Goal: Task Accomplishment & Management: Manage account settings

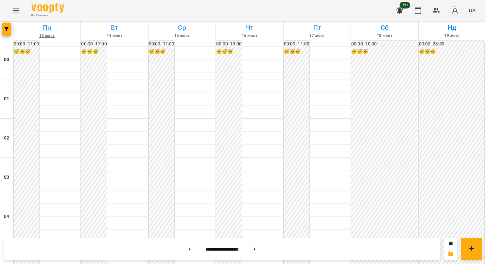
scroll to position [747, 0]
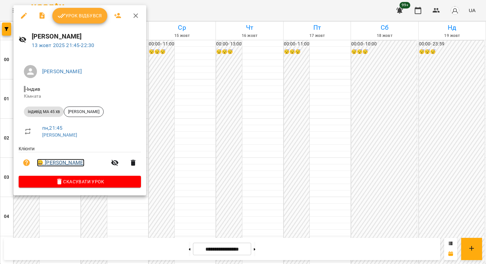
click at [54, 163] on link "😀 [PERSON_NAME]" at bounding box center [60, 163] width 47 height 8
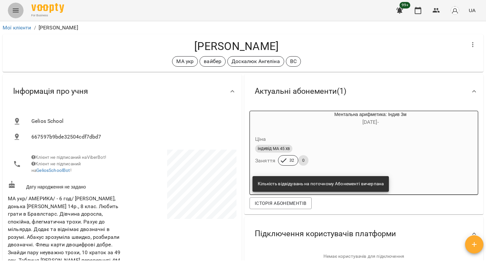
click at [14, 8] on icon "Menu" at bounding box center [16, 11] width 8 height 8
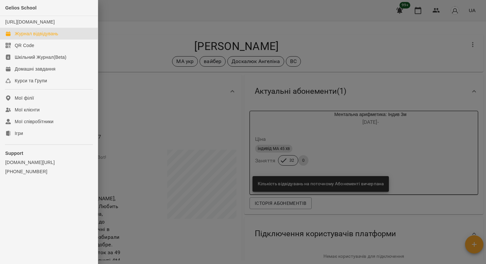
click at [25, 37] on div "Журнал відвідувань" at bounding box center [36, 33] width 43 height 7
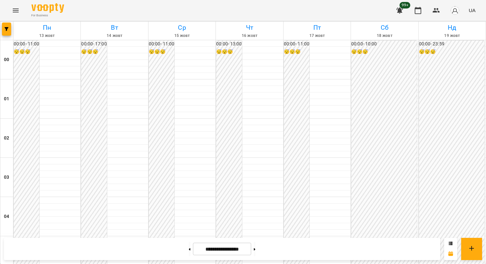
click at [16, 11] on icon "Menu" at bounding box center [16, 11] width 8 height 8
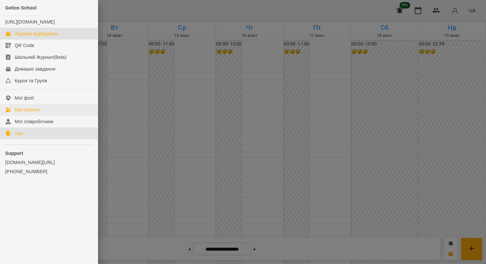
drag, startPoint x: 18, startPoint y: 141, endPoint x: 63, endPoint y: 118, distance: 50.4
click at [18, 137] on div "Ігри" at bounding box center [19, 133] width 8 height 7
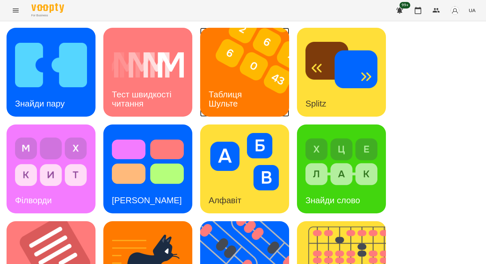
click at [233, 82] on div "Таблиця Шульте" at bounding box center [226, 99] width 53 height 35
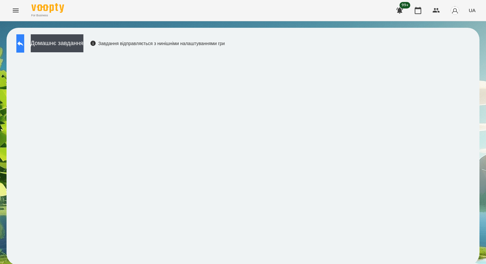
click at [24, 43] on icon at bounding box center [20, 44] width 8 height 8
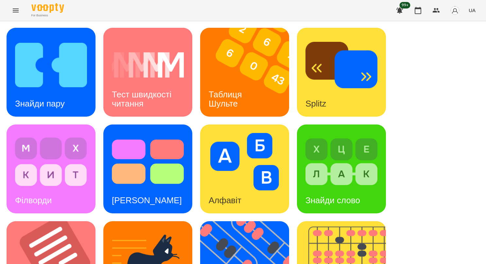
scroll to position [163, 0]
click at [233, 221] on img at bounding box center [248, 265] width 97 height 89
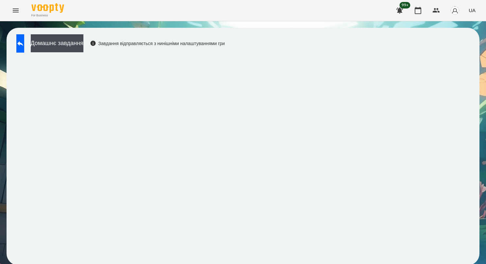
click at [345, 48] on div "Домашнє завдання Завдання відправляється з нинішніми налаштуваннями гри" at bounding box center [243, 147] width 473 height 238
click at [24, 41] on icon at bounding box center [20, 44] width 8 height 8
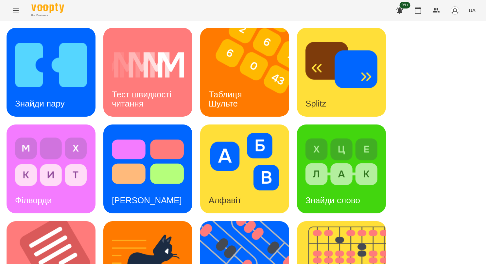
scroll to position [165, 0]
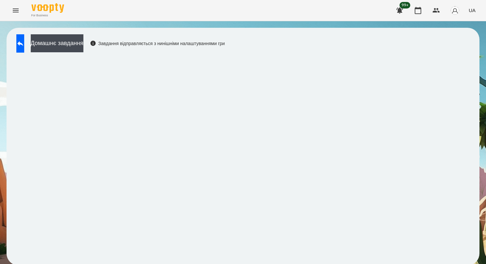
click at [31, 34] on button "Домашнє завдання" at bounding box center [57, 43] width 53 height 18
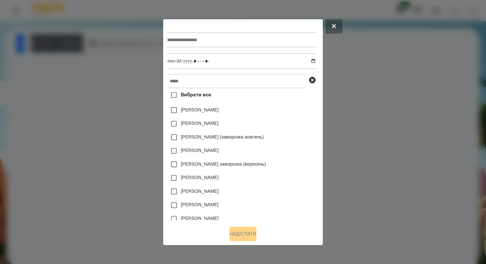
click at [169, 170] on div "Вибрати все [PERSON_NAME] [PERSON_NAME] [PERSON_NAME] (заморозка жовтень) [PERS…" at bounding box center [241, 154] width 149 height 132
click at [342, 26] on button at bounding box center [333, 26] width 17 height 14
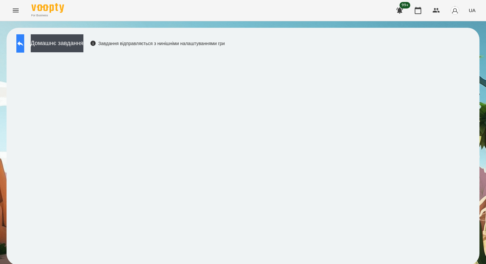
click at [24, 43] on icon at bounding box center [20, 44] width 8 height 8
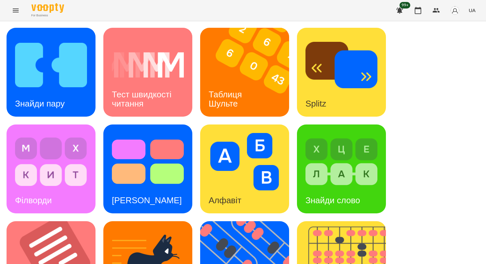
click at [10, 8] on button "Menu" at bounding box center [16, 11] width 16 height 16
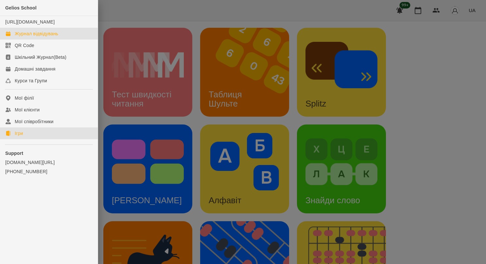
click at [23, 37] on div "Журнал відвідувань" at bounding box center [36, 33] width 43 height 7
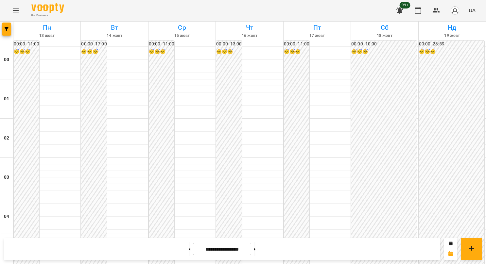
scroll to position [747, 0]
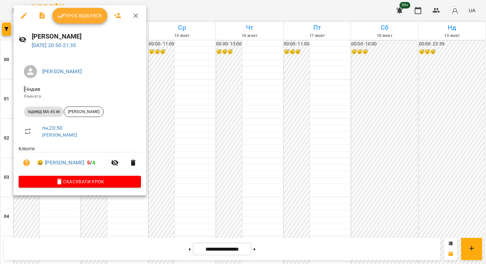
click at [85, 16] on span "Урок відбувся" at bounding box center [80, 16] width 44 height 8
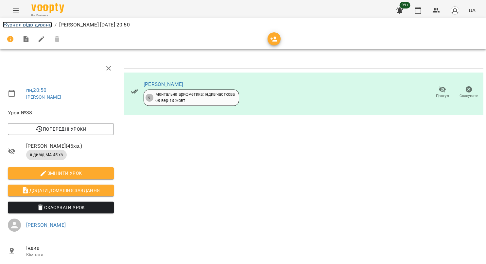
click at [13, 25] on link "Журнал відвідувань" at bounding box center [27, 25] width 49 height 6
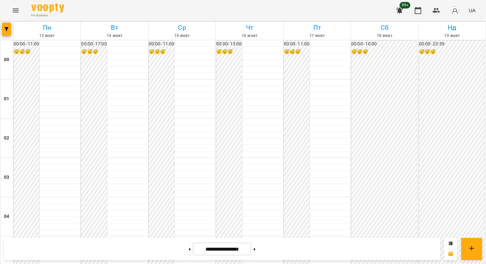
scroll to position [654, 0]
click at [189, 248] on icon at bounding box center [190, 249] width 2 height 3
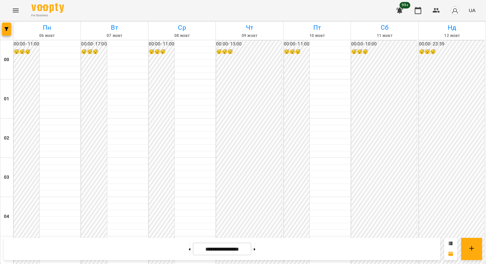
scroll to position [354, 0]
click at [255, 247] on button at bounding box center [255, 249] width 2 height 14
type input "**********"
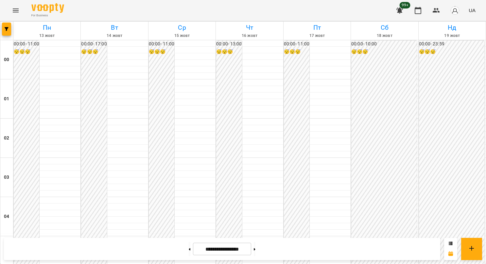
scroll to position [518, 0]
